Goal: Task Accomplishment & Management: Book appointment/travel/reservation

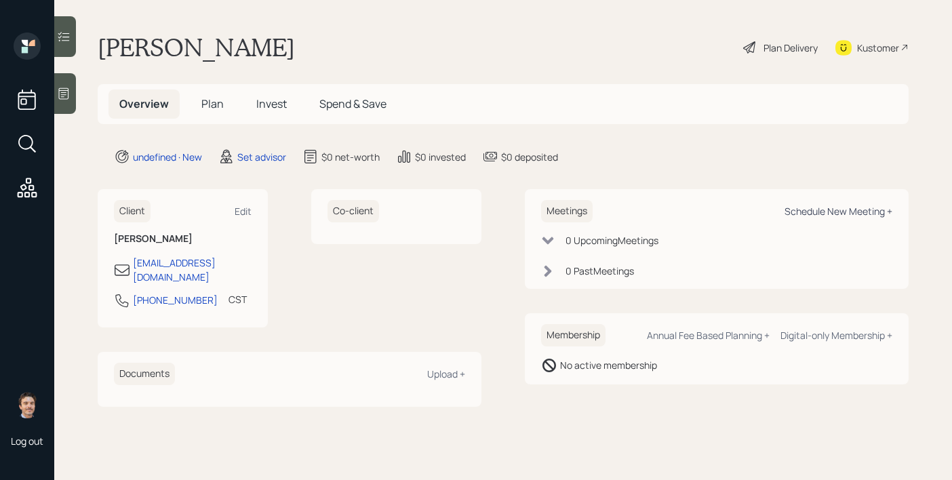
click at [816, 207] on div "Schedule New Meeting +" at bounding box center [839, 211] width 108 height 13
select select "round-[PERSON_NAME]"
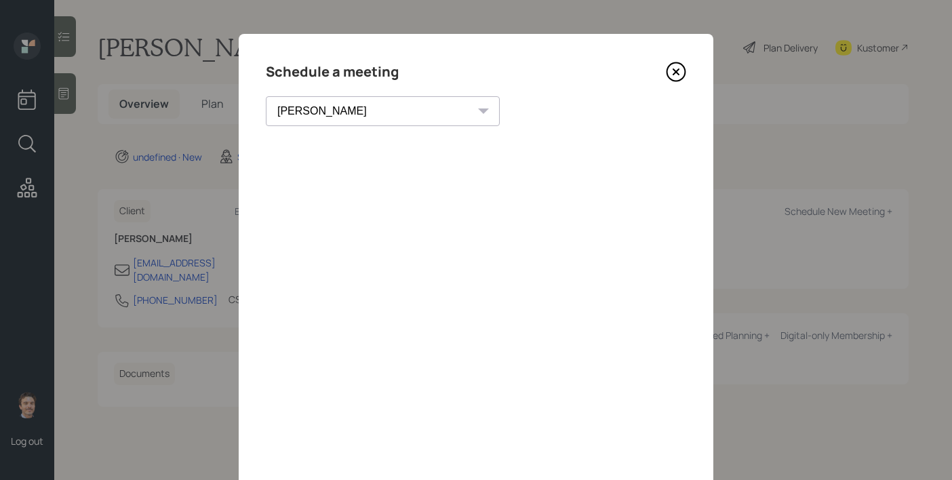
click at [671, 78] on icon at bounding box center [676, 72] width 20 height 20
